Goal: Task Accomplishment & Management: Manage account settings

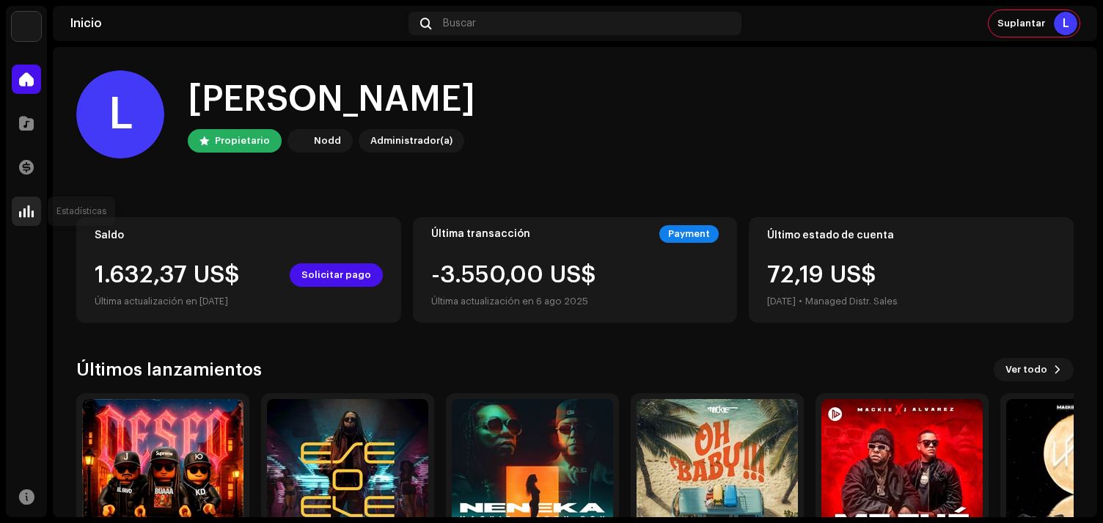
click at [33, 215] on span at bounding box center [26, 211] width 15 height 12
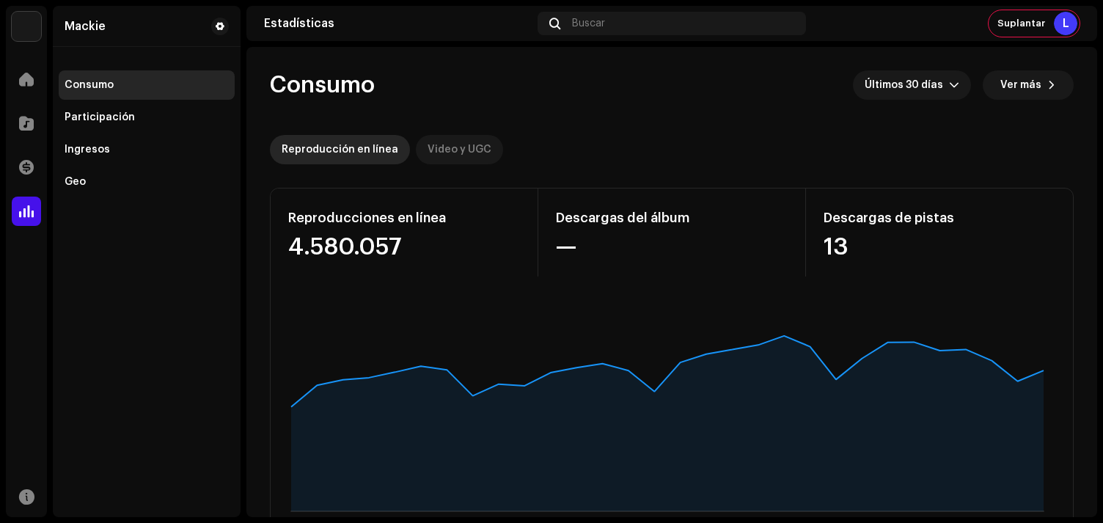
click at [438, 150] on div "Video y UGC" at bounding box center [460, 149] width 64 height 29
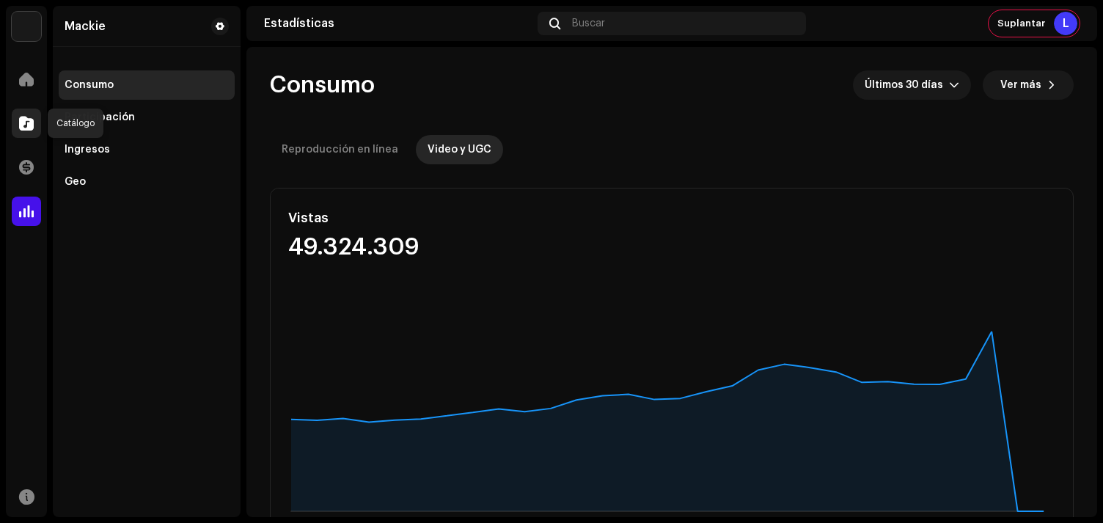
click at [23, 128] on span at bounding box center [26, 123] width 15 height 12
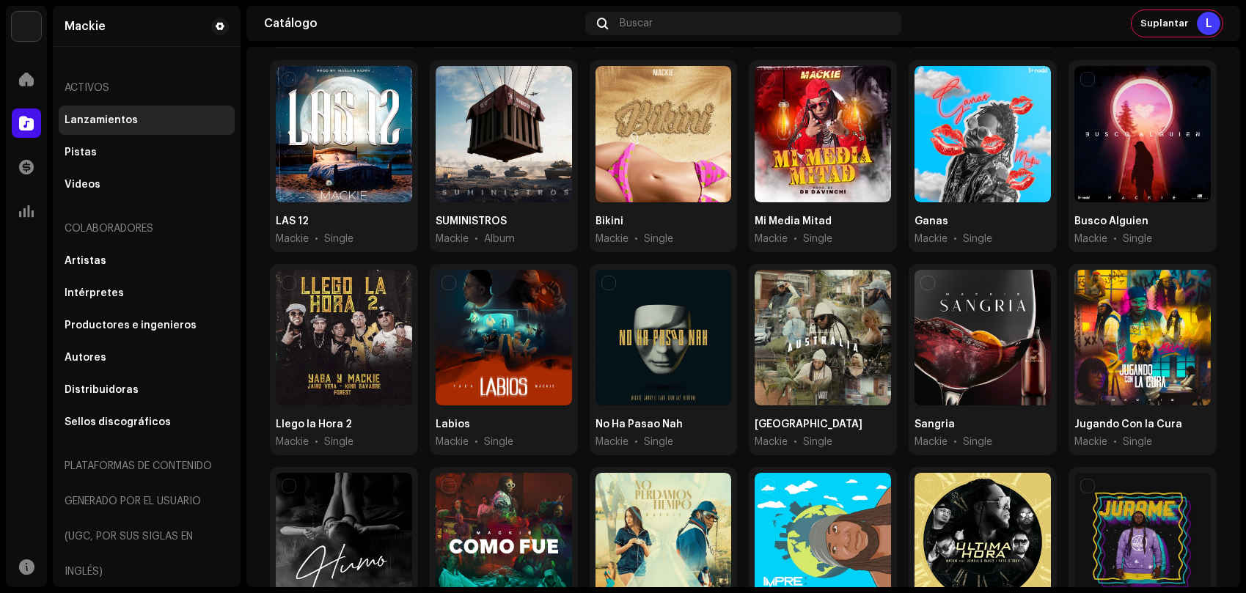
scroll to position [444, 0]
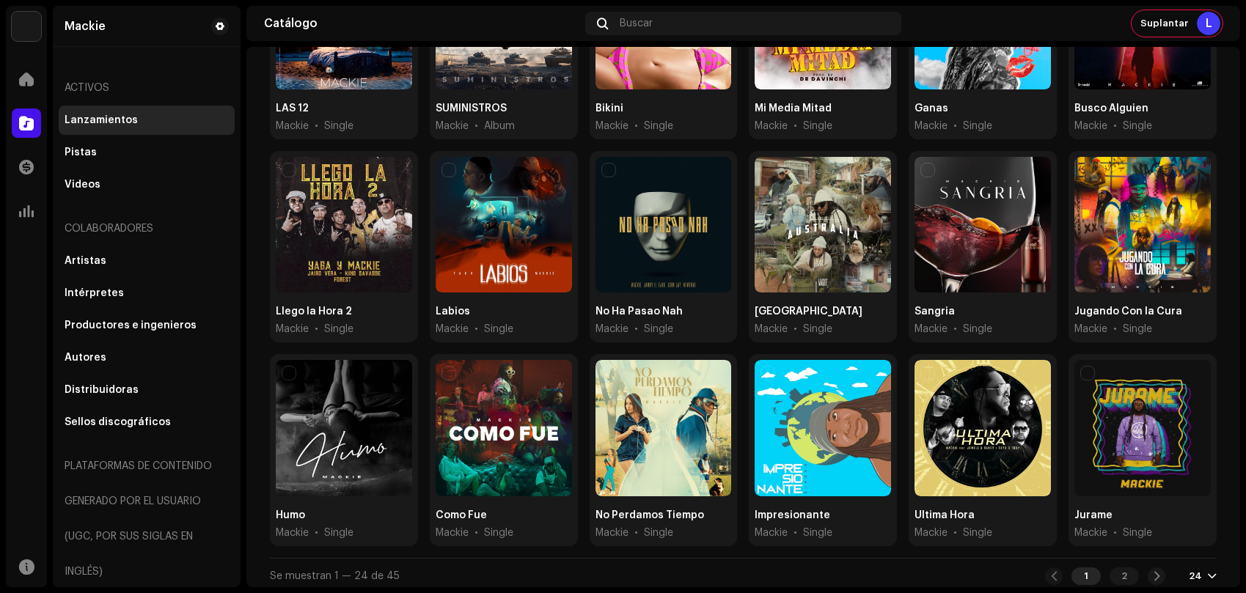
click at [1102, 522] on div "24" at bounding box center [1195, 577] width 13 height 12
click at [1102, 522] on div "72" at bounding box center [1171, 543] width 60 height 29
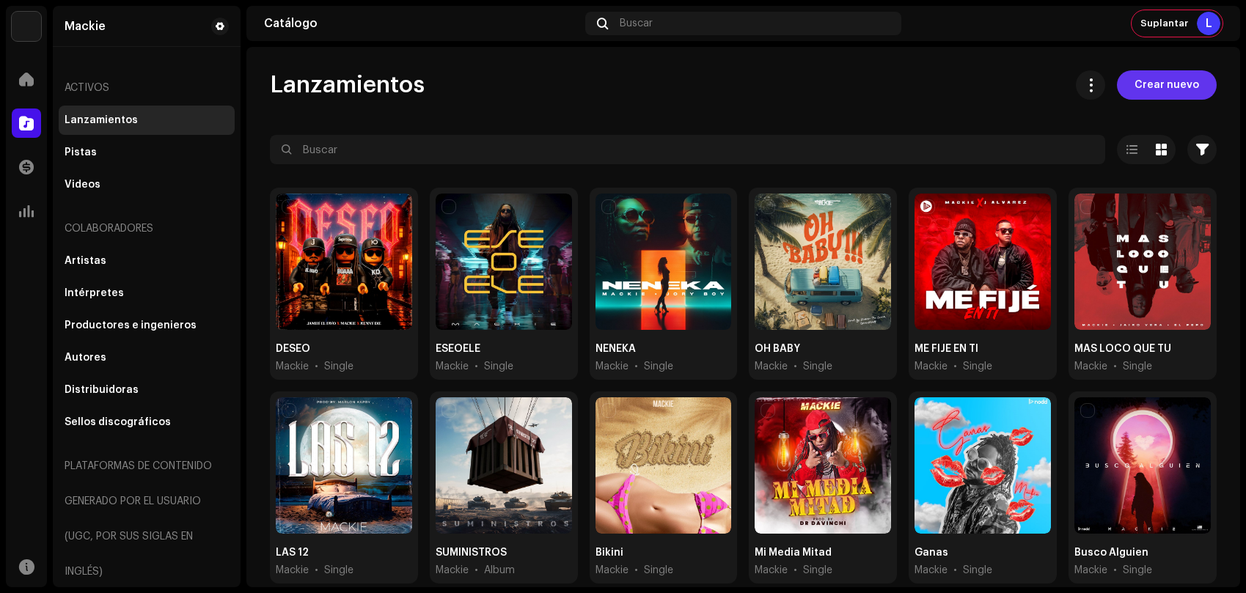
click at [1102, 95] on span "Crear nuevo" at bounding box center [1167, 84] width 65 height 29
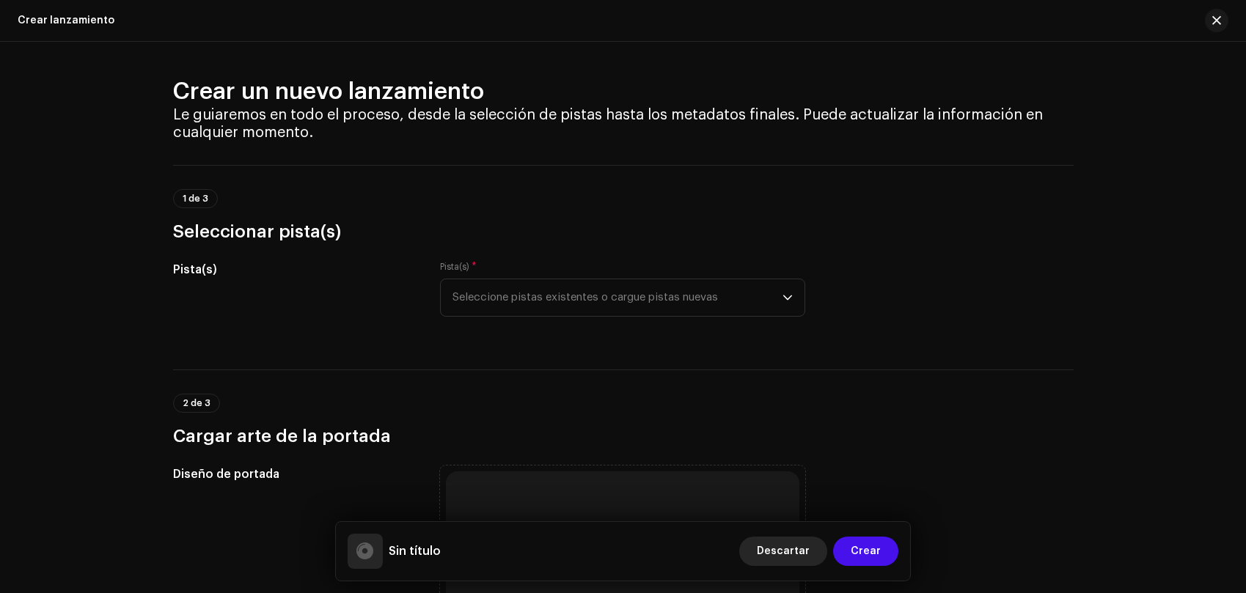
click at [794, 522] on span "Descartar" at bounding box center [783, 551] width 53 height 29
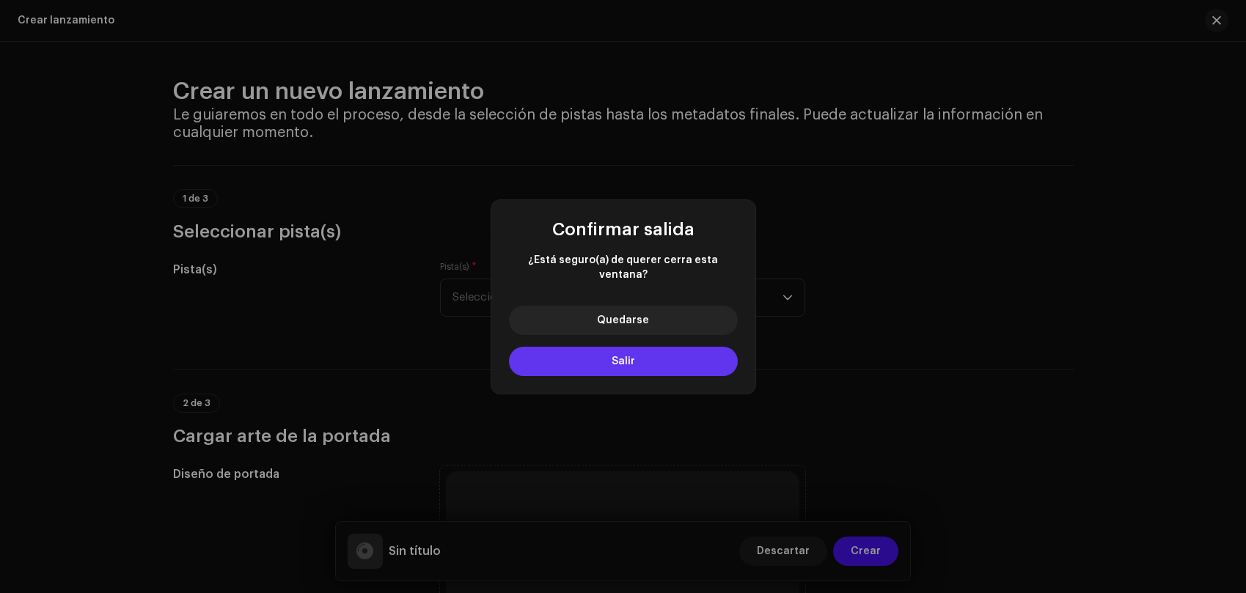
click at [610, 358] on button "Salir" at bounding box center [623, 361] width 229 height 29
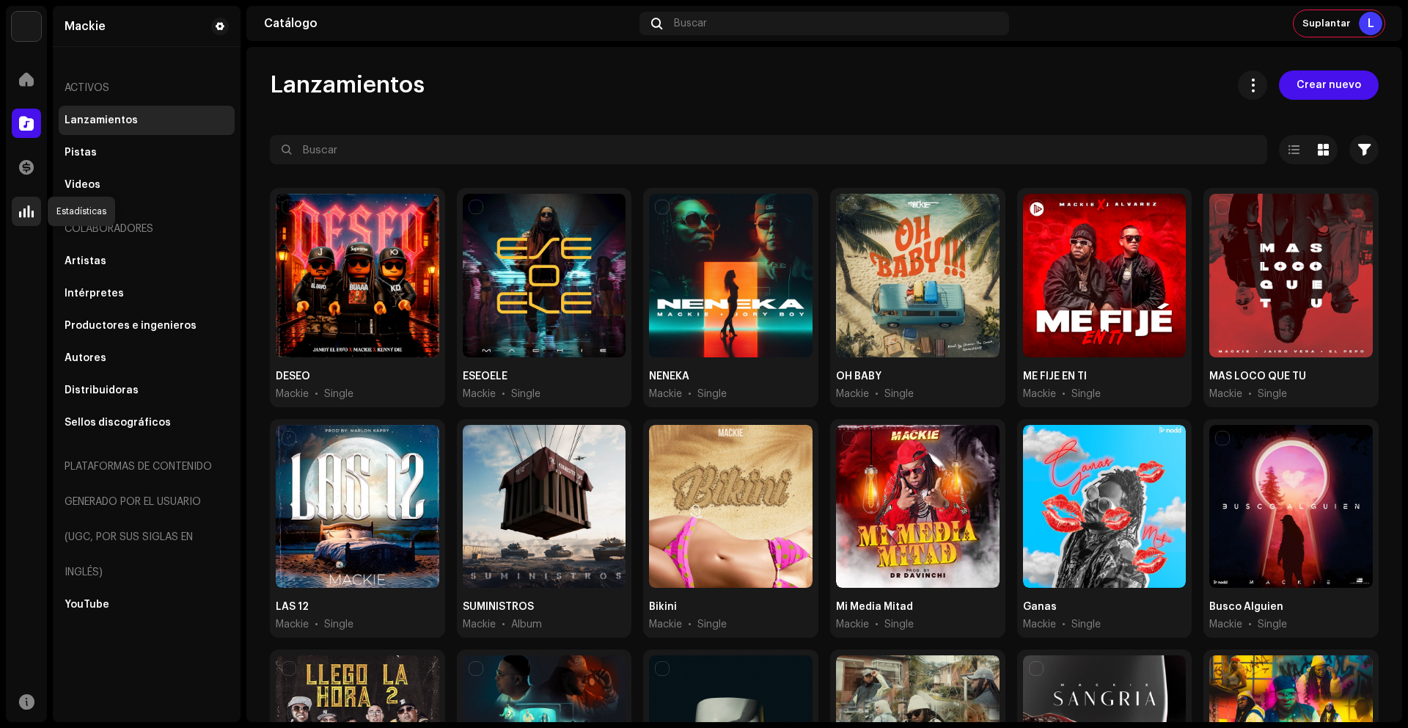
click at [34, 214] on div at bounding box center [26, 211] width 29 height 29
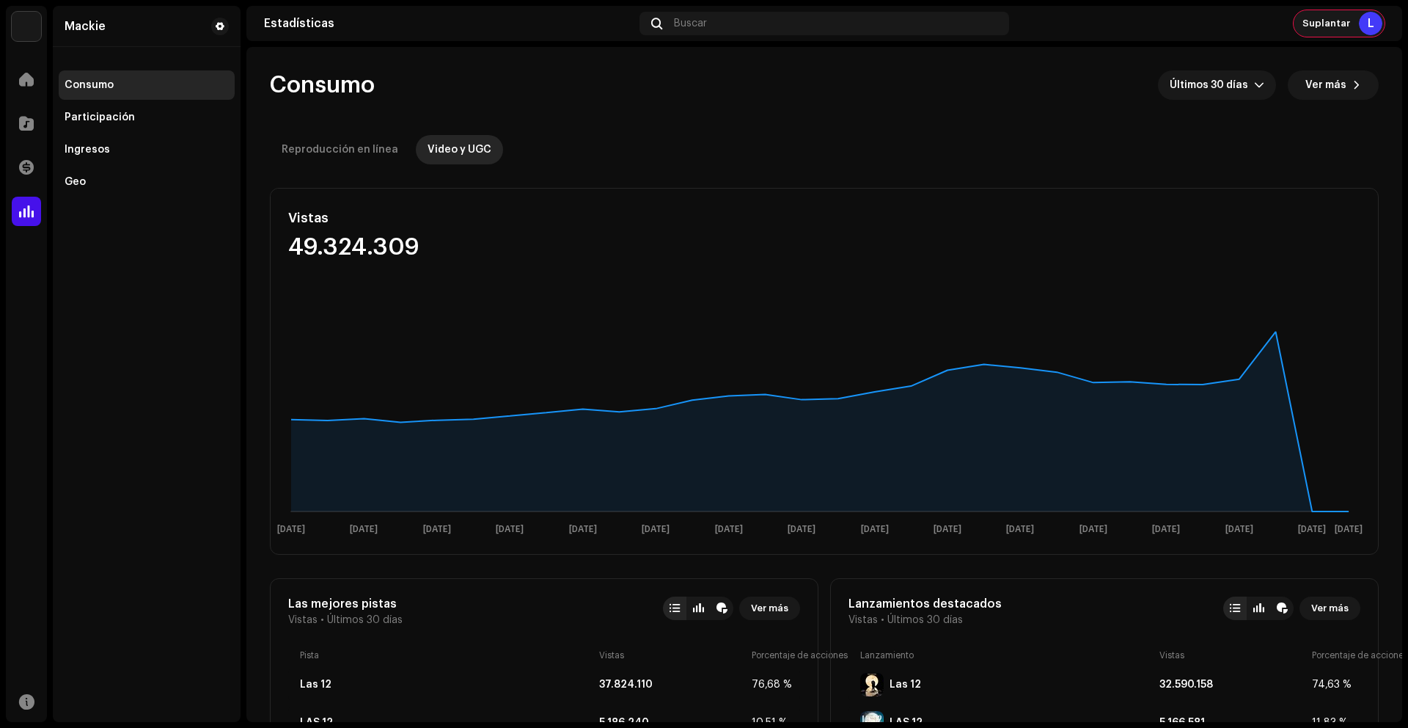
click at [1102, 20] on span "Suplantar" at bounding box center [1326, 24] width 48 height 12
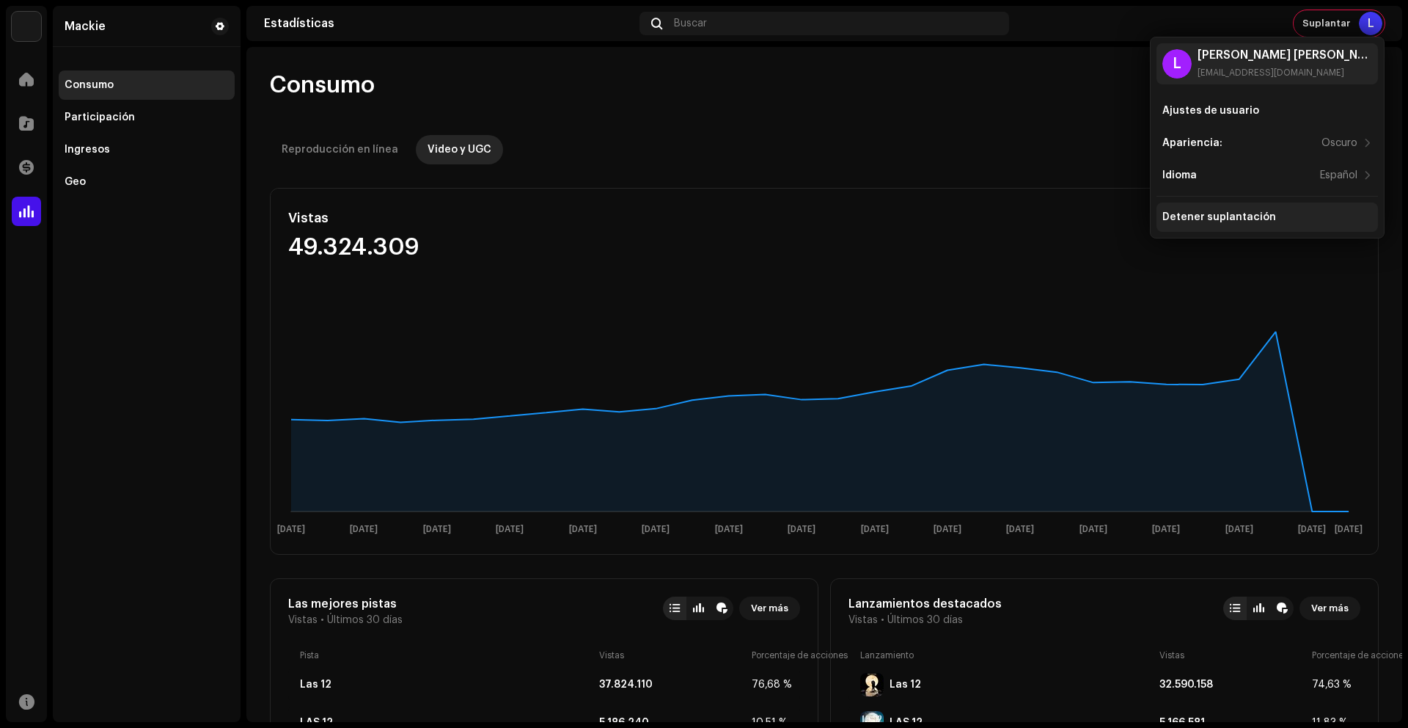
click at [1102, 216] on div "Detener suplantación" at bounding box center [1219, 217] width 114 height 12
